Goal: Communication & Community: Answer question/provide support

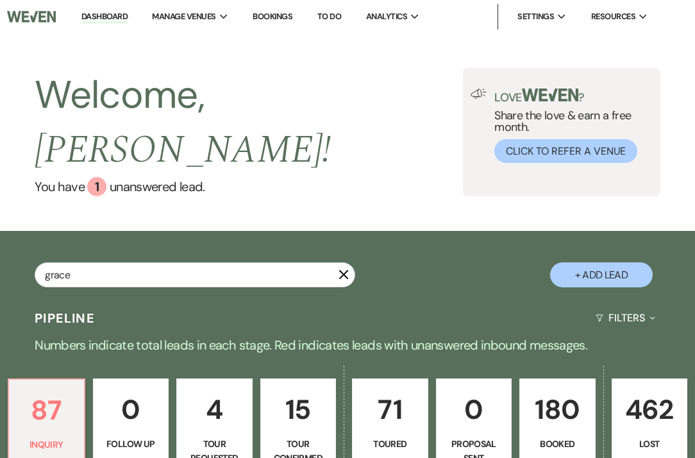
type input "grace m"
select select "5"
select select "8"
select select "11"
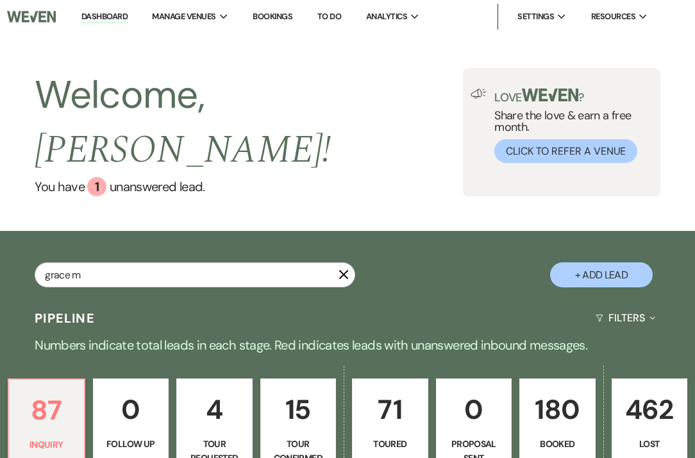
select select "8"
select select "5"
select select "8"
select select "11"
select select "8"
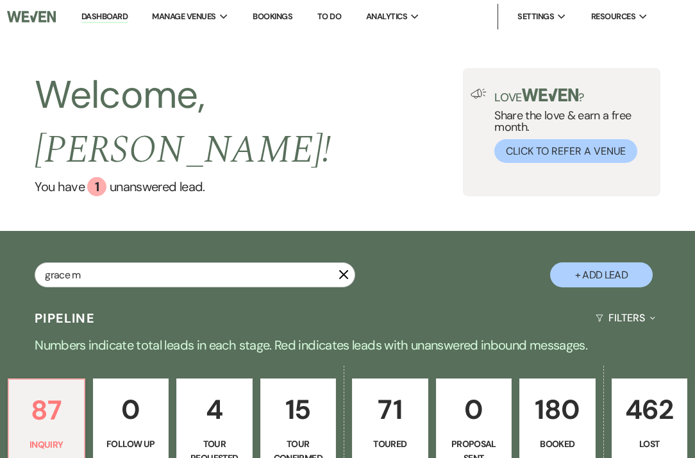
select select "4"
select select "8"
select select "5"
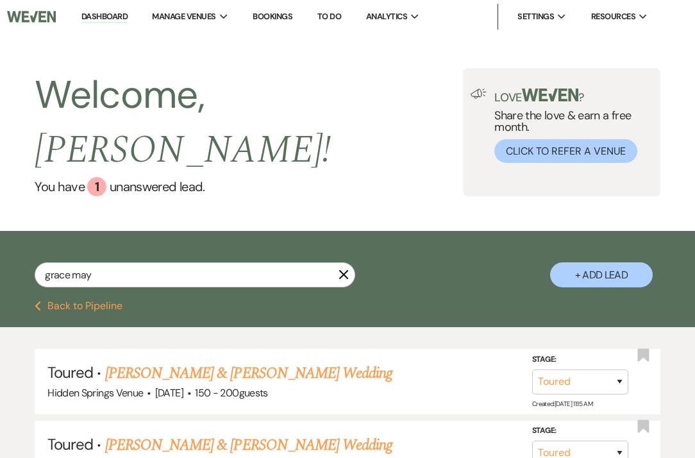
type input "[PERSON_NAME]"
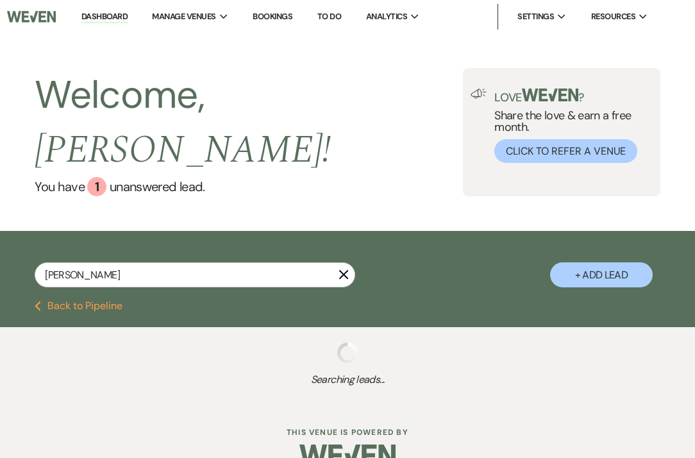
select select "5"
select select "8"
select select "11"
select select "8"
select select "11"
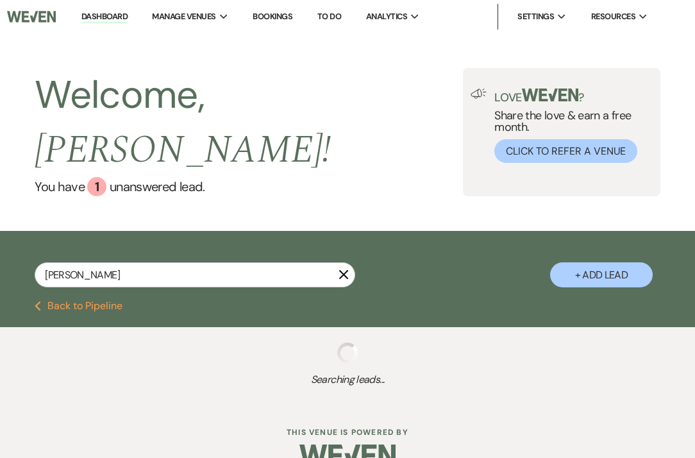
select select "8"
select select "5"
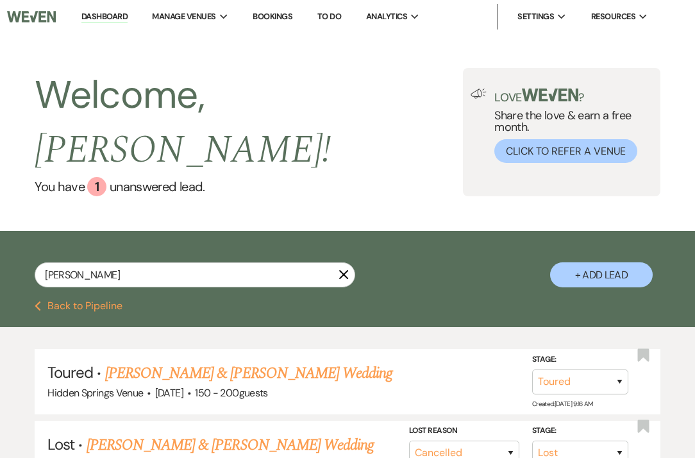
type input "[PERSON_NAME]"
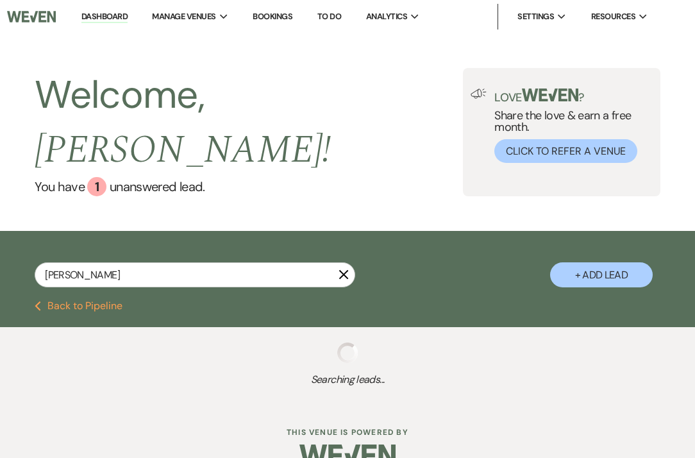
select select "5"
select select "8"
select select "11"
select select "8"
select select "11"
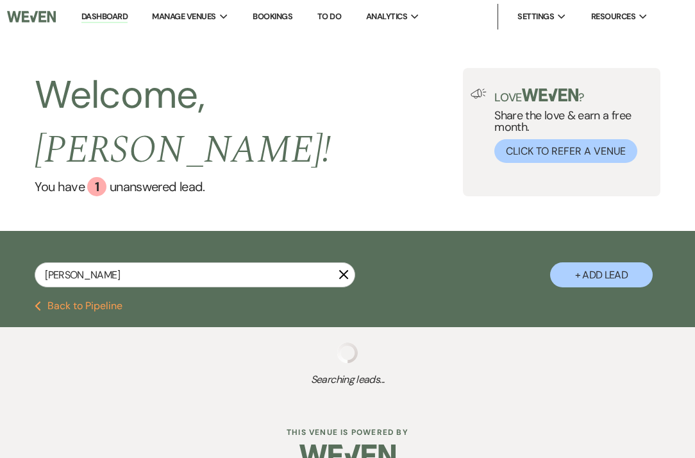
select select "8"
select select "5"
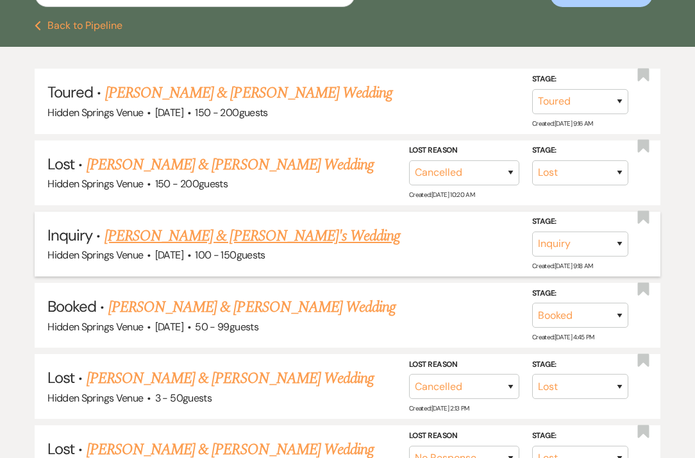
scroll to position [282, 0]
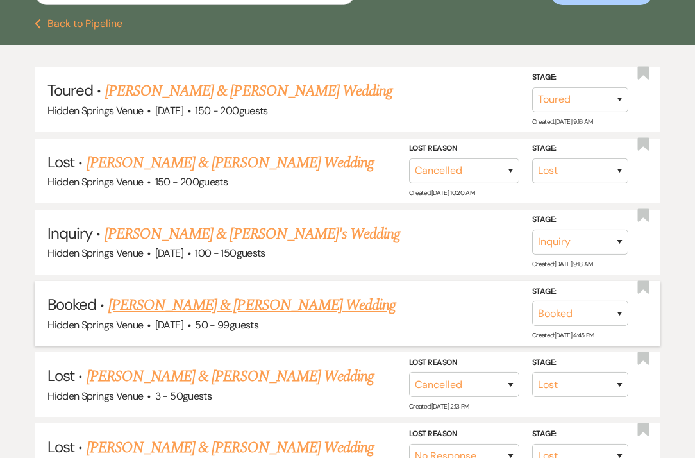
click at [280, 294] on link "[PERSON_NAME] & [PERSON_NAME] Wedding" at bounding box center [251, 305] width 287 height 23
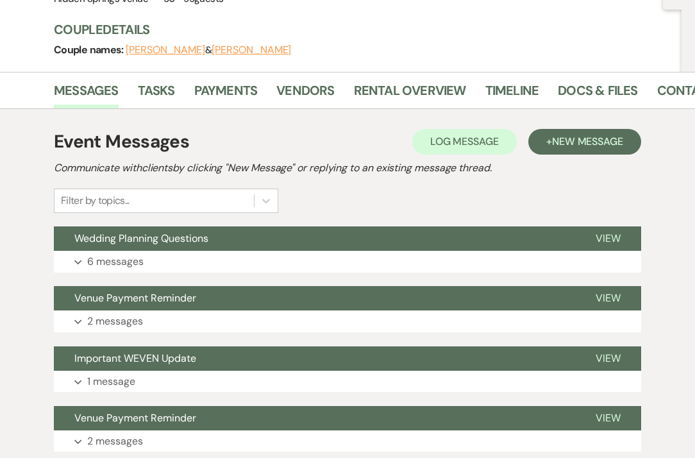
scroll to position [143, 0]
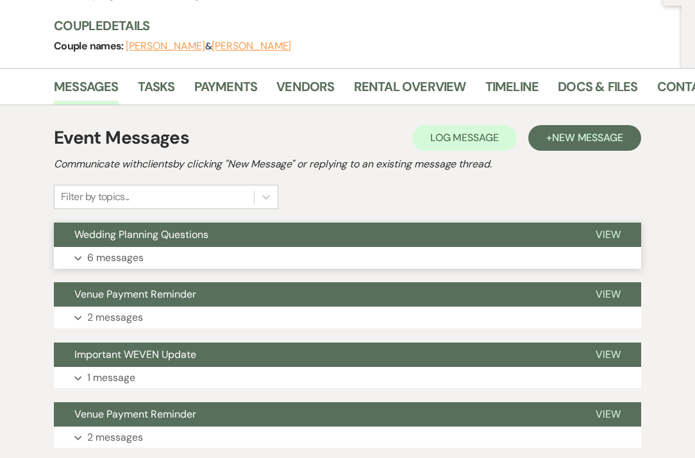
click at [136, 252] on p "6 messages" at bounding box center [115, 257] width 56 height 17
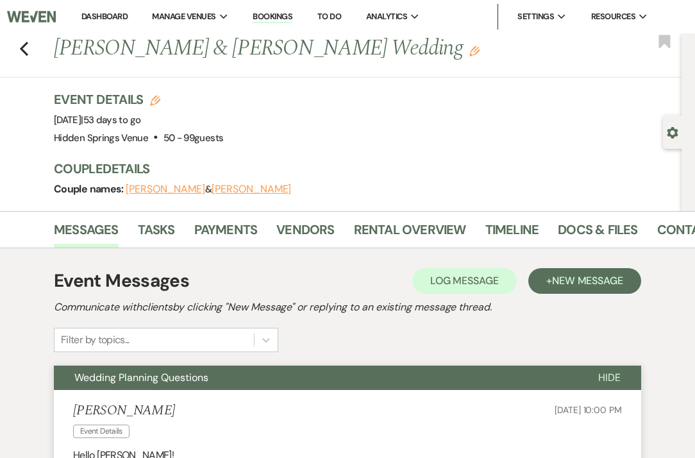
scroll to position [0, 0]
click at [628, 280] on button "+ New Message" at bounding box center [584, 281] width 113 height 26
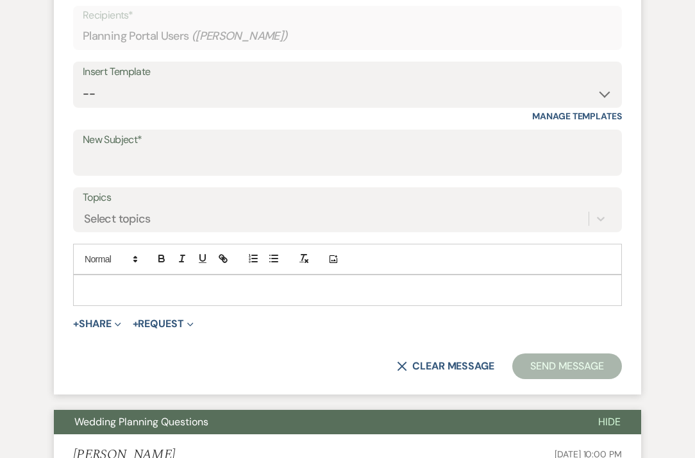
scroll to position [443, 0]
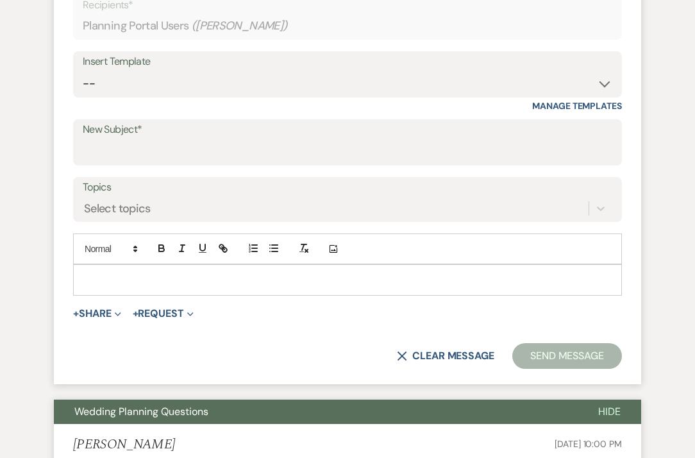
click at [344, 278] on p at bounding box center [347, 280] width 528 height 14
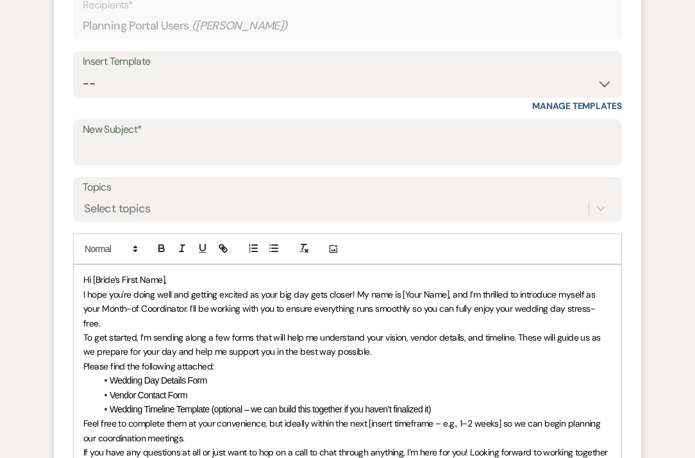
click at [174, 274] on p "Hi [Bride’s First Name]," at bounding box center [347, 280] width 528 height 14
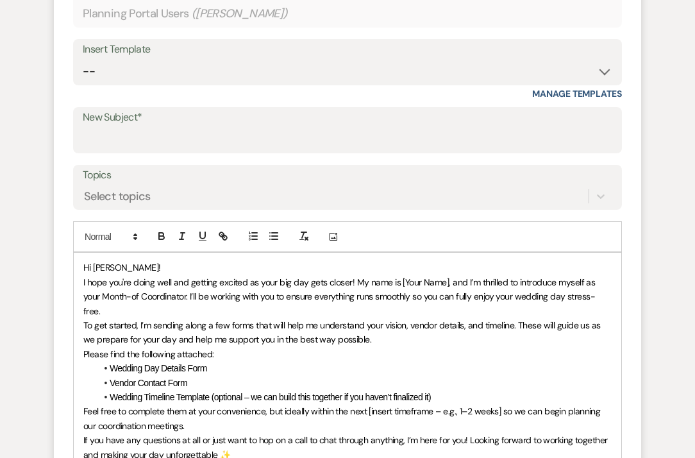
scroll to position [464, 0]
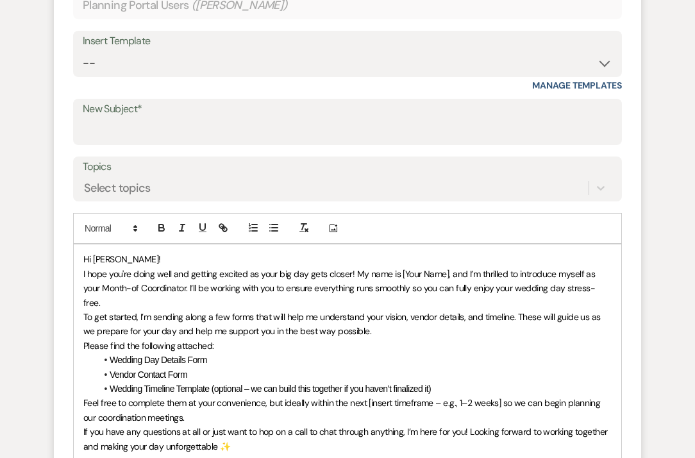
click at [446, 271] on span "I hope you're doing well and getting excited as your big day gets closer! My na…" at bounding box center [340, 288] width 514 height 40
click at [83, 282] on div "Hi [PERSON_NAME]! I hope you're doing well and getting excited as your big day …" at bounding box center [348, 359] width 548 height 231
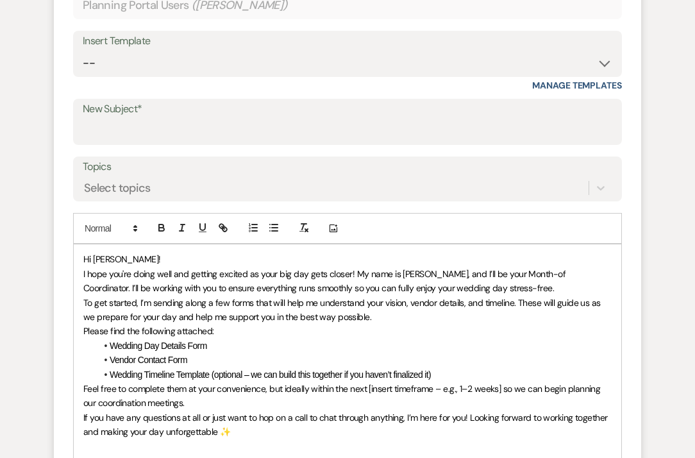
click at [481, 303] on span "To get started, I’m sending along a few forms that will help me understand your…" at bounding box center [342, 310] width 519 height 26
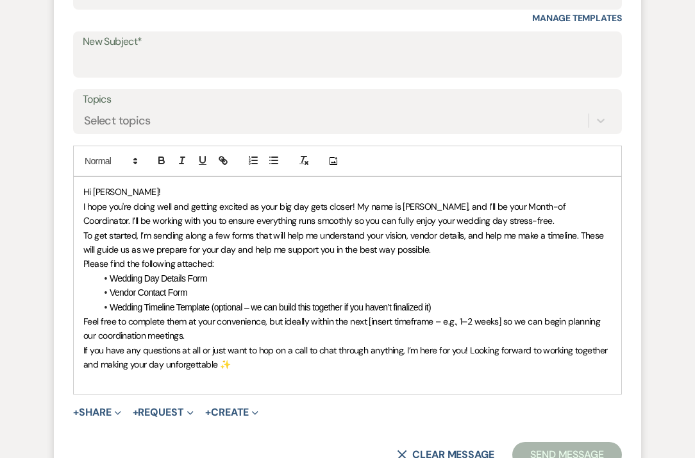
scroll to position [544, 0]
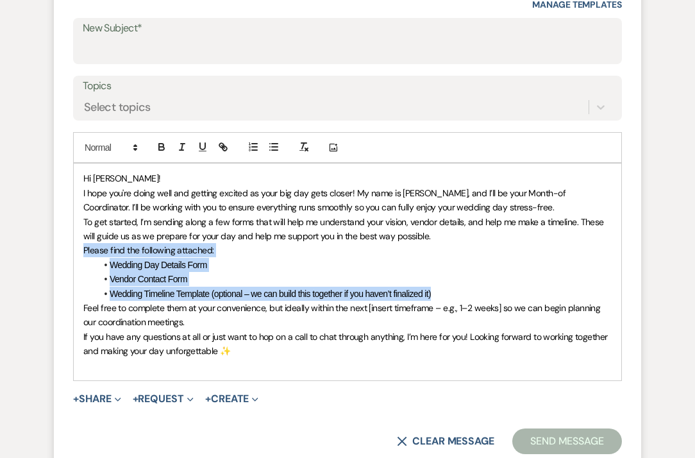
drag, startPoint x: 83, startPoint y: 247, endPoint x: 448, endPoint y: 289, distance: 367.9
click at [448, 289] on div "Hi [PERSON_NAME]! I hope you're doing well and getting excited as your big day …" at bounding box center [348, 272] width 548 height 216
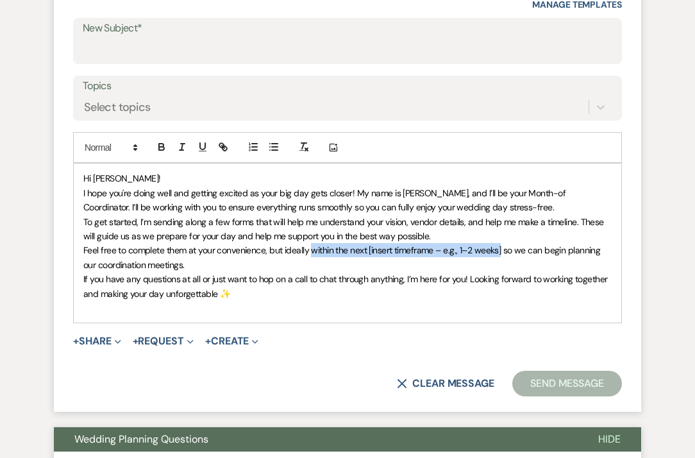
drag, startPoint x: 407, startPoint y: 253, endPoint x: 313, endPoint y: 248, distance: 93.7
click at [313, 248] on span "Feel free to complete them at your convenience, but ideally within the next [in…" at bounding box center [342, 257] width 519 height 26
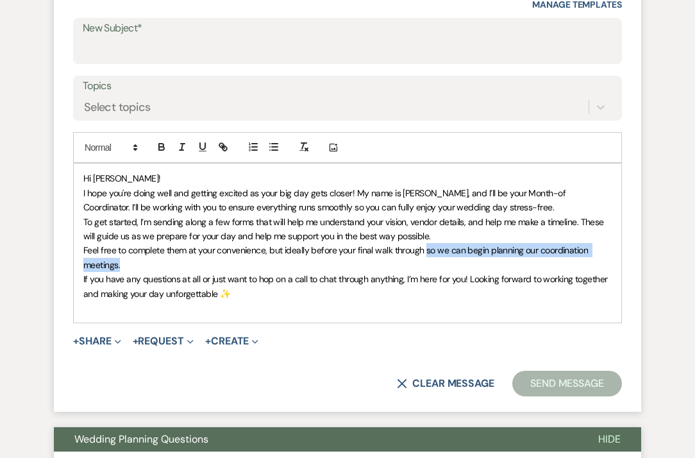
drag, startPoint x: 427, startPoint y: 248, endPoint x: 461, endPoint y: 260, distance: 35.9
click at [461, 260] on p "Feel free to complete them at your convenience, but ideally before your final w…" at bounding box center [347, 257] width 528 height 29
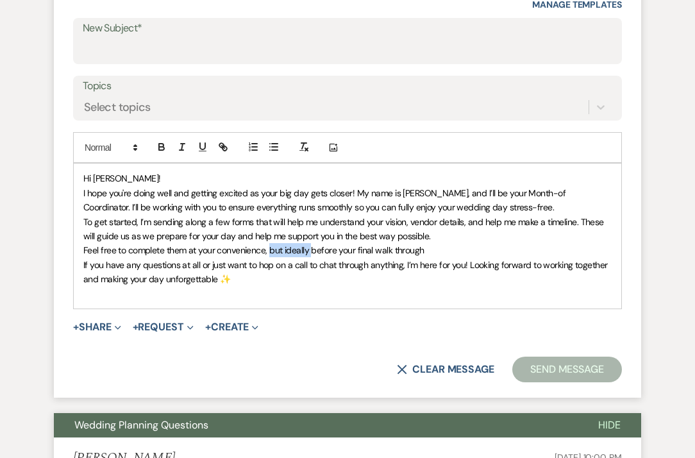
drag, startPoint x: 311, startPoint y: 247, endPoint x: 269, endPoint y: 246, distance: 42.3
click at [269, 246] on span "Feel free to complete them at your convenience, but ideally before your final w…" at bounding box center [253, 250] width 341 height 12
click at [529, 246] on p "Feel free to complete them at your convenience, just make sure to have them fil…" at bounding box center [347, 250] width 528 height 14
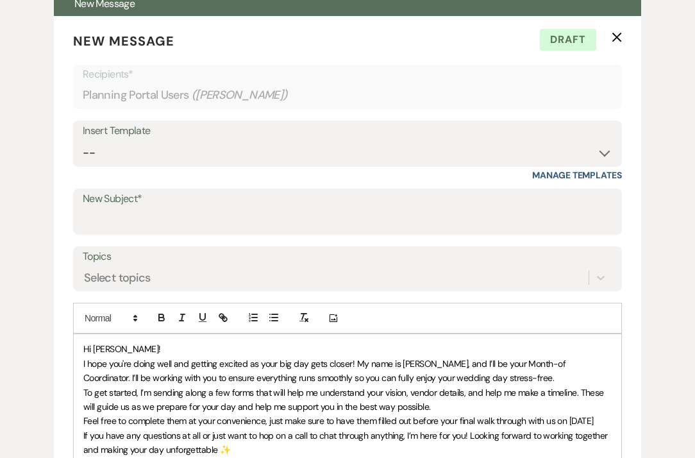
scroll to position [504, 0]
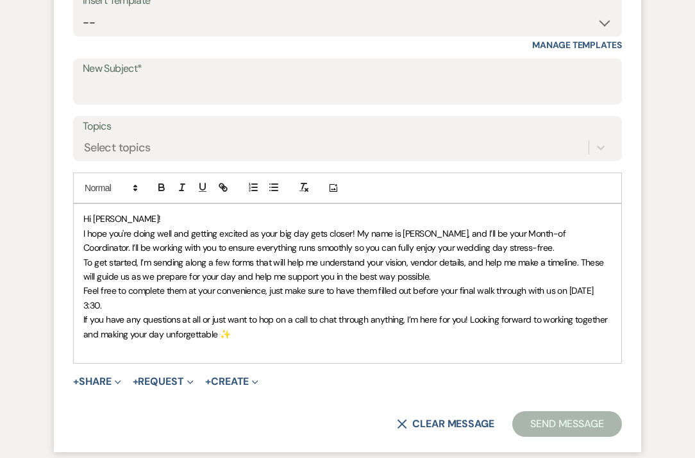
click at [485, 247] on p "I hope you're doing well and getting excited as your big day gets closer! My na…" at bounding box center [347, 240] width 528 height 29
click at [272, 323] on p "If you have any questions at all or just want to hop on a call to chat through …" at bounding box center [347, 326] width 528 height 29
click at [228, 302] on p "Feel free to complete them at your convenience, just make sure to have them fil…" at bounding box center [347, 297] width 528 height 29
click at [258, 334] on p "If you have any questions at all or just want to hop on a call to chat through …" at bounding box center [347, 326] width 528 height 29
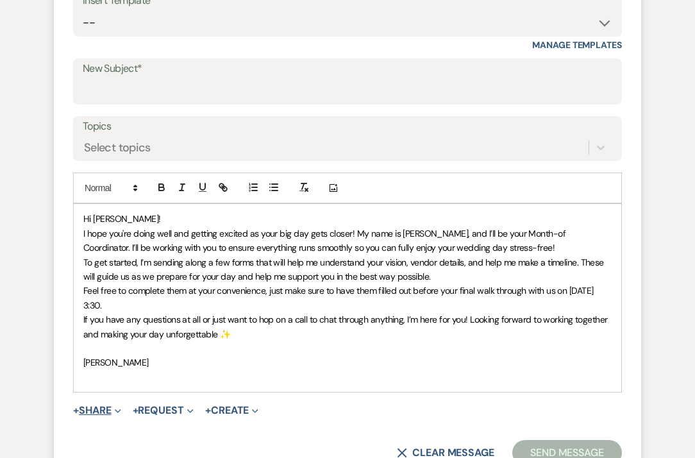
click at [119, 408] on icon "Expand" at bounding box center [118, 411] width 6 height 6
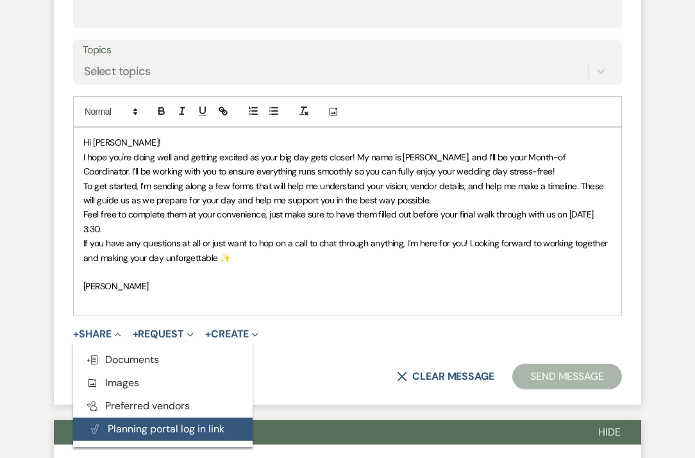
scroll to position [589, 0]
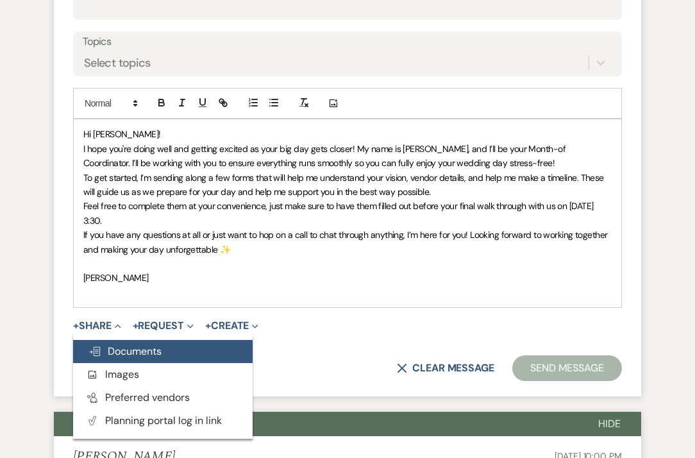
click at [124, 349] on span "Doc Upload Documents" at bounding box center [124, 350] width 73 height 13
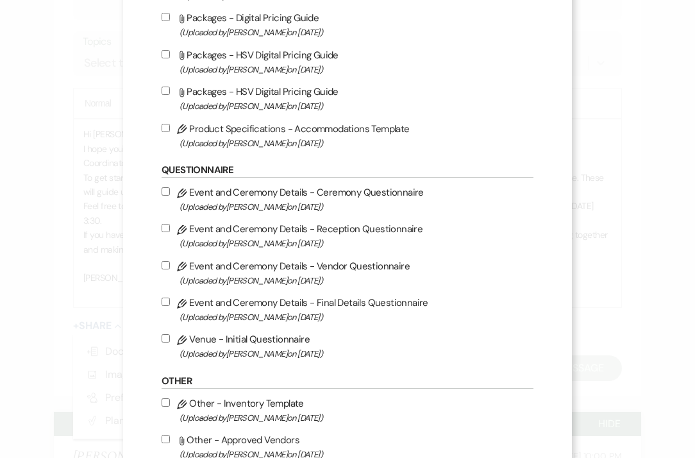
scroll to position [1216, 0]
click at [165, 194] on input "Pencil Event and Ceremony Details - Ceremony Questionnaire (Uploaded by [PERSON…" at bounding box center [166, 190] width 8 height 8
checkbox input "true"
click at [166, 231] on input "Pencil Event and Ceremony Details - Reception Questionnaire (Uploaded by [PERSO…" at bounding box center [166, 227] width 8 height 8
checkbox input "true"
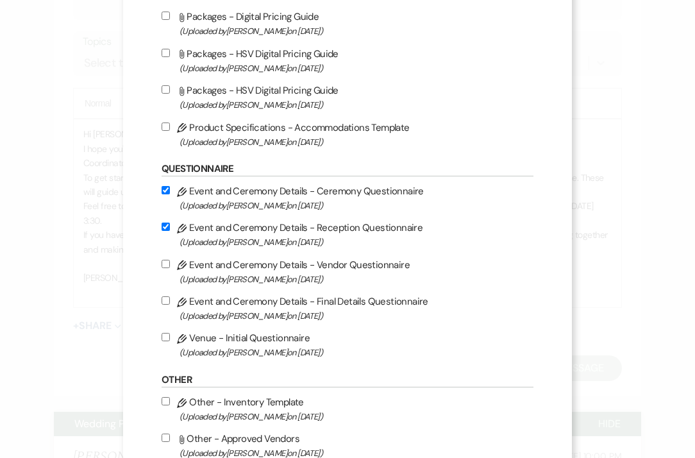
click at [167, 268] on input "Pencil Event and Ceremony Details - Vendor Questionnaire (Uploaded by [PERSON_N…" at bounding box center [166, 264] width 8 height 8
checkbox input "true"
click at [166, 305] on input "Pencil Event and Ceremony Details - Final Details Questionnaire (Uploaded by [P…" at bounding box center [166, 300] width 8 height 8
checkbox input "true"
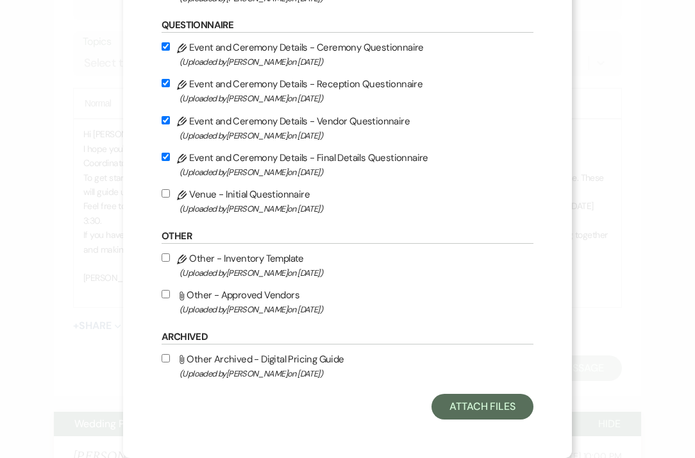
scroll to position [1400, 0]
click at [485, 410] on button "Attach Files" at bounding box center [483, 407] width 102 height 26
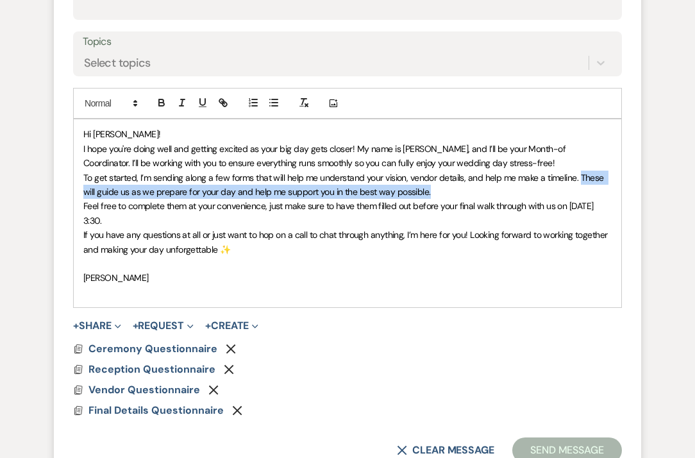
drag, startPoint x: 579, startPoint y: 172, endPoint x: 589, endPoint y: 182, distance: 14.1
click at [589, 182] on p "To get started, I’m sending along a few forms that will help me understand your…" at bounding box center [347, 185] width 528 height 29
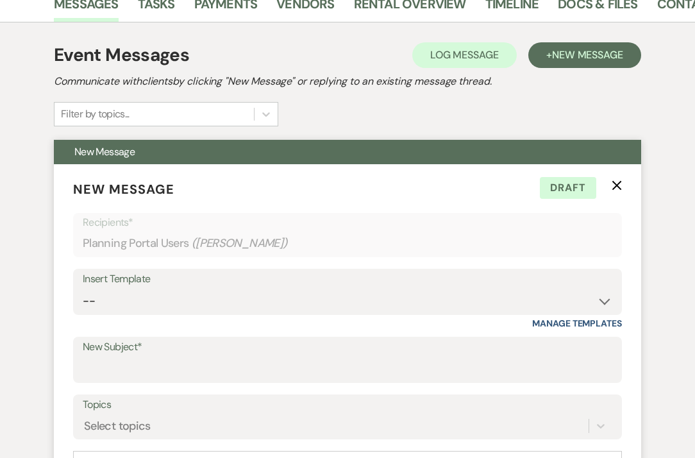
scroll to position [224, 0]
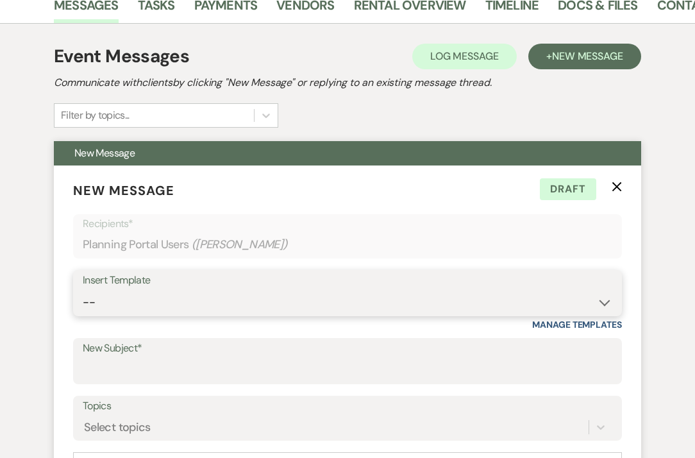
click at [347, 301] on select "-- Initial Inquiry Response Tour Request Response Follow Up Review Email Check-…" at bounding box center [348, 302] width 530 height 25
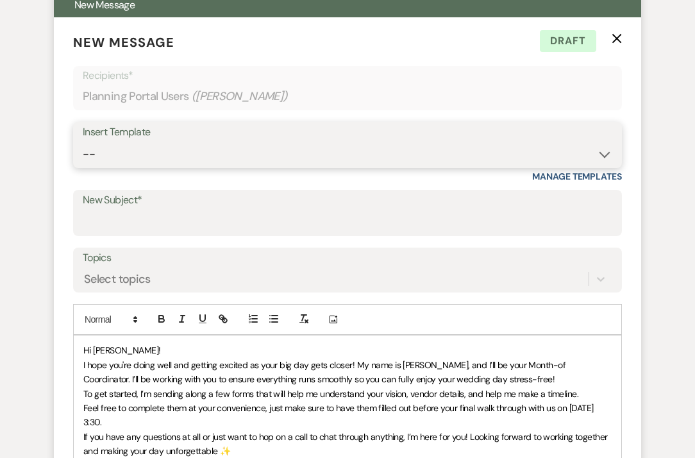
scroll to position [387, 0]
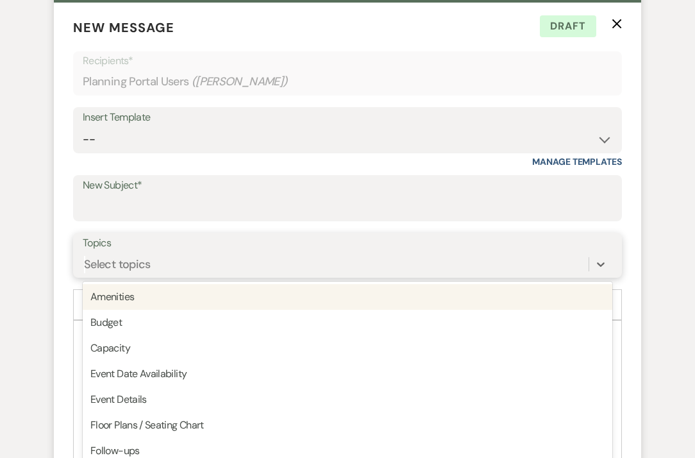
click at [423, 253] on div "Select topics" at bounding box center [336, 264] width 506 height 22
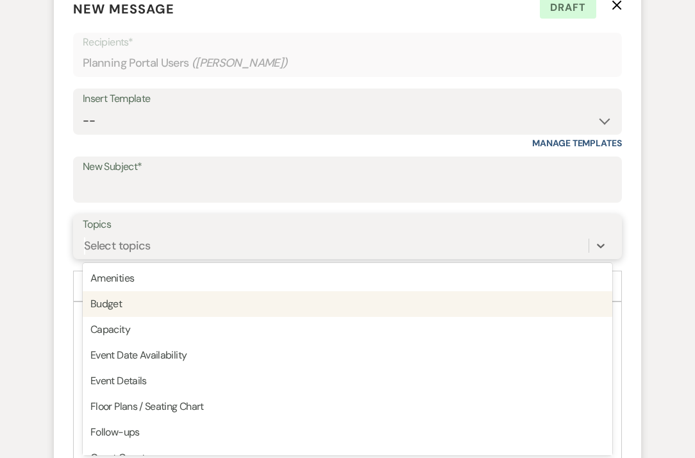
scroll to position [0, 0]
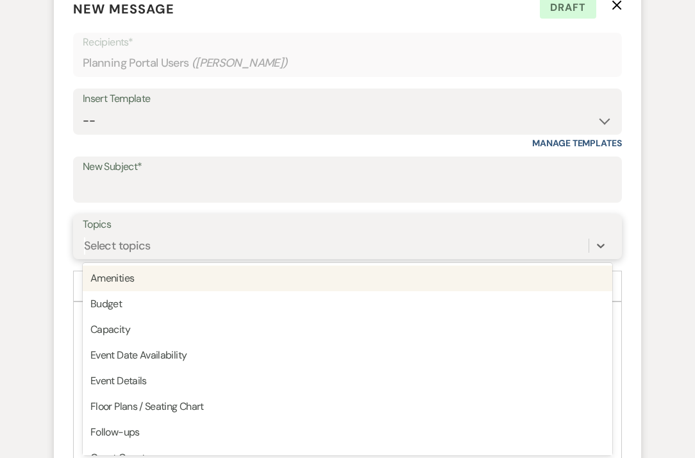
click at [365, 240] on div "Select topics" at bounding box center [336, 246] width 506 height 22
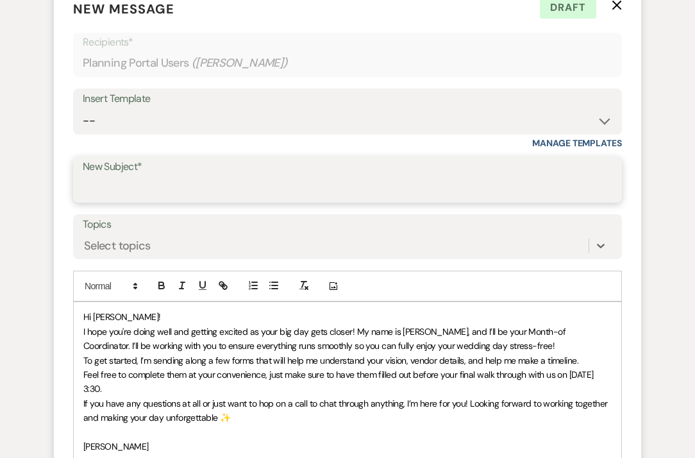
click at [357, 178] on input "New Subject*" at bounding box center [348, 188] width 530 height 25
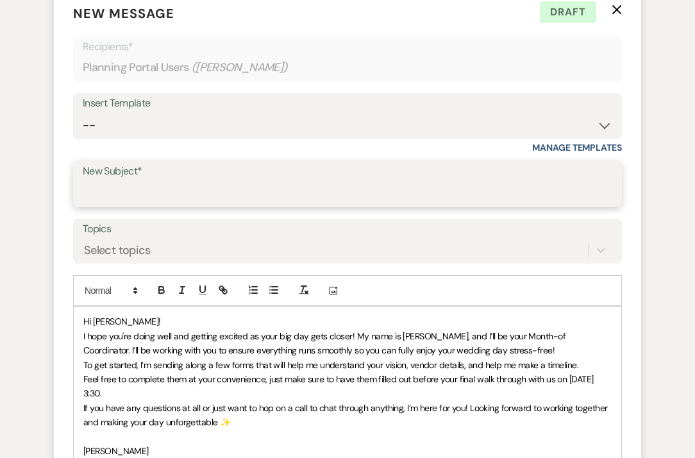
scroll to position [417, 0]
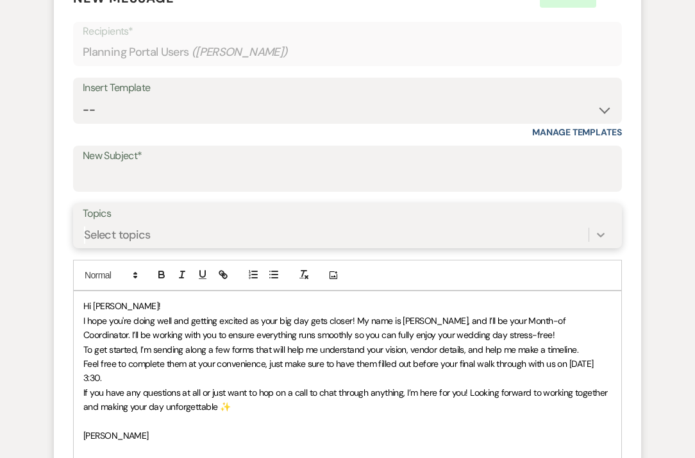
click at [603, 230] on icon at bounding box center [600, 234] width 13 height 13
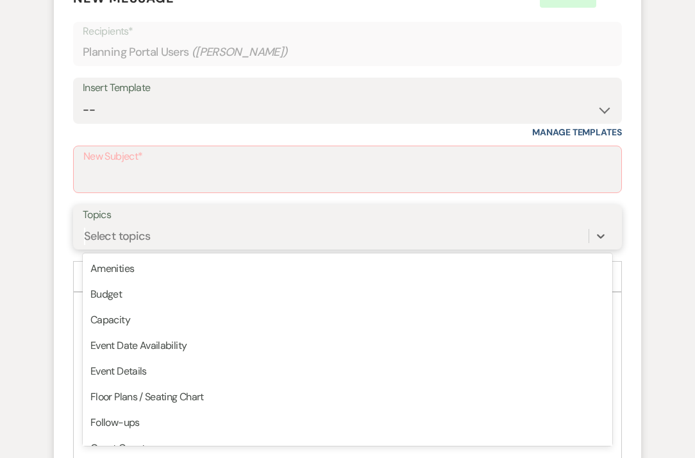
scroll to position [0, 0]
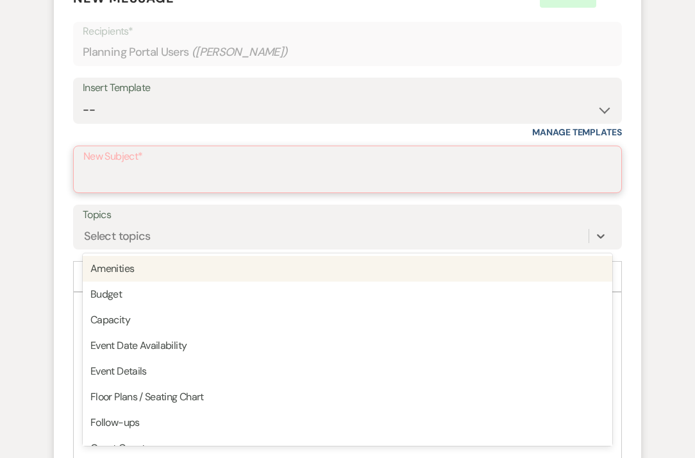
click at [311, 171] on input "New Subject*" at bounding box center [347, 178] width 528 height 25
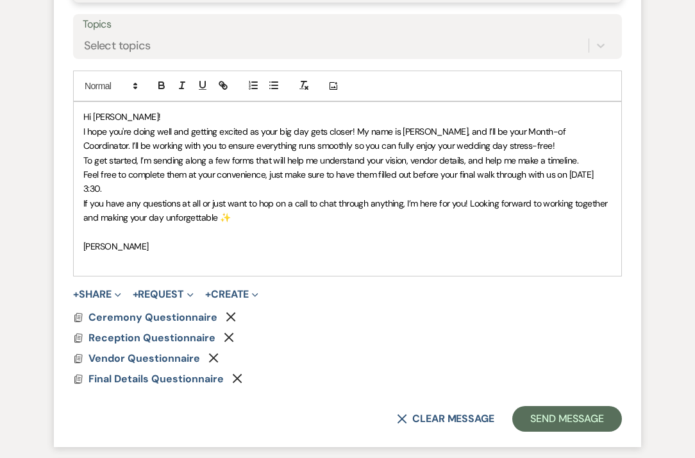
scroll to position [614, 0]
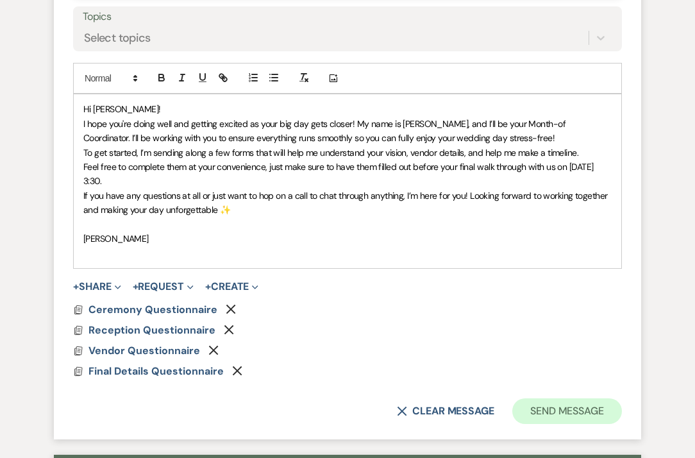
type input "Wedding Coordination"
click at [582, 403] on button "Send Message" at bounding box center [567, 411] width 110 height 26
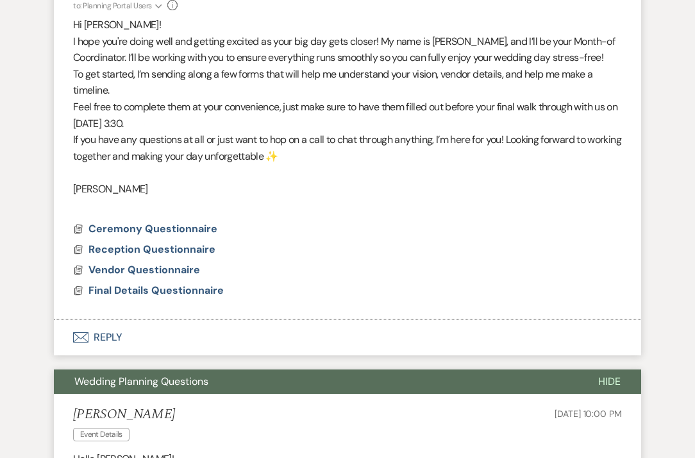
scroll to position [98, 0]
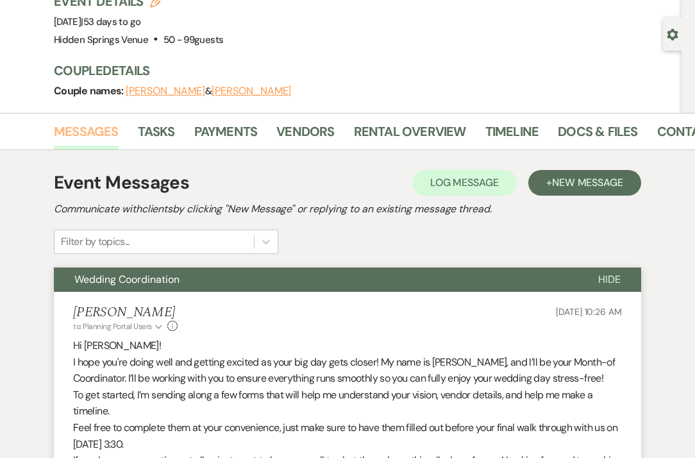
click at [96, 129] on link "Messages" at bounding box center [86, 135] width 65 height 28
